Goal: Task Accomplishment & Management: Use online tool/utility

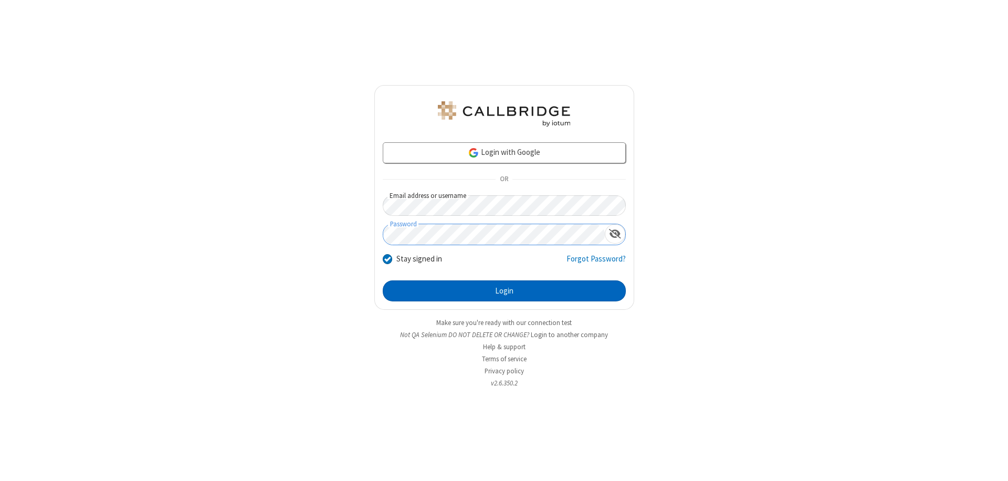
click at [504, 291] on button "Login" at bounding box center [504, 290] width 243 height 21
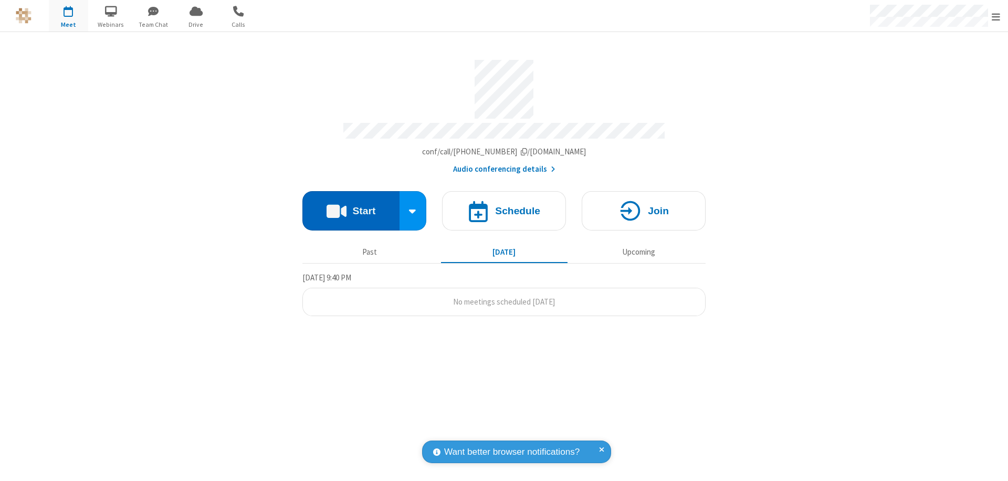
click at [351, 206] on button "Start" at bounding box center [350, 210] width 97 height 39
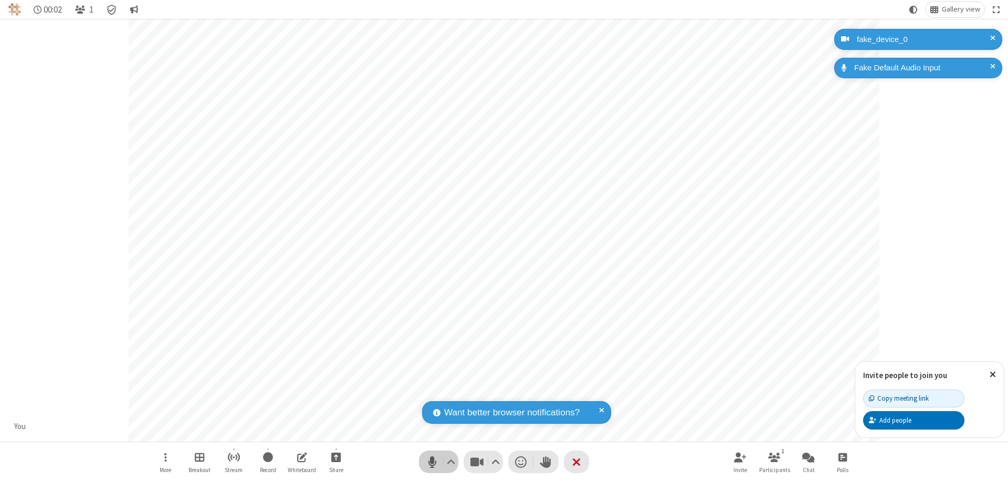
click at [432, 461] on span "Mute (⌘+Shift+A)" at bounding box center [432, 461] width 16 height 15
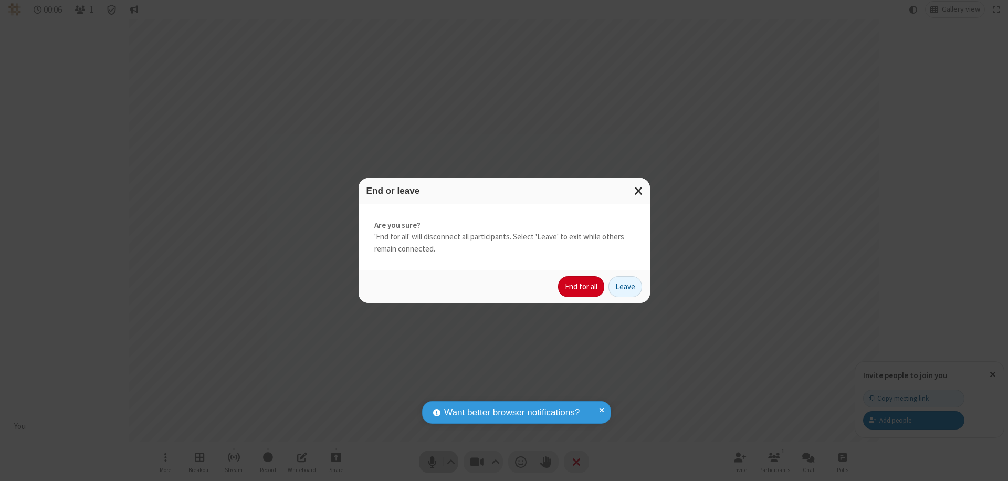
click at [581, 287] on button "End for all" at bounding box center [581, 286] width 46 height 21
